Goal: Task Accomplishment & Management: Use online tool/utility

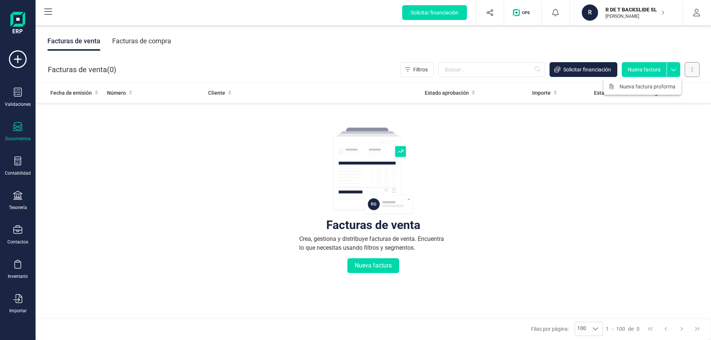
click at [687, 71] on button at bounding box center [692, 69] width 15 height 15
click at [656, 101] on span "Carga masiva (Excel)" at bounding box center [647, 102] width 49 height 7
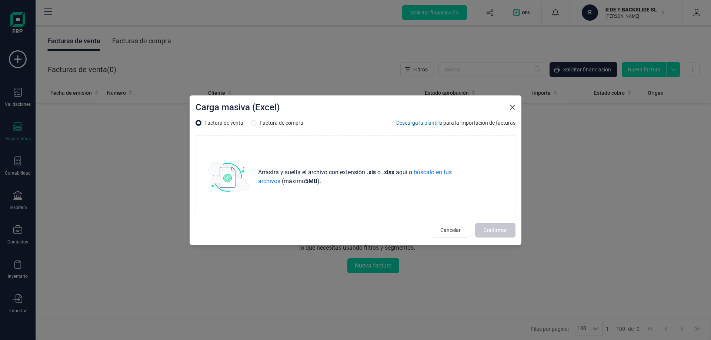
click at [515, 106] on icon "Close" at bounding box center [512, 107] width 6 height 6
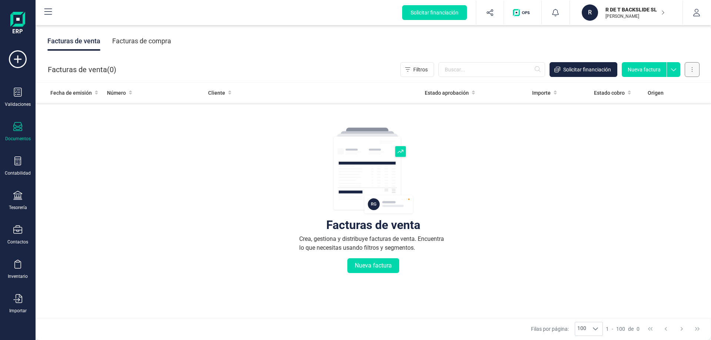
click at [689, 70] on button at bounding box center [692, 69] width 15 height 15
click at [635, 130] on span "Exportar" at bounding box center [633, 132] width 20 height 7
